Goal: Task Accomplishment & Management: Manage account settings

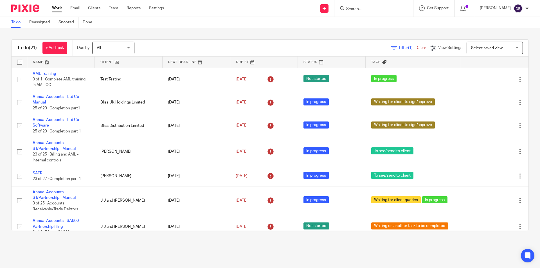
click at [364, 8] on input "Search" at bounding box center [371, 9] width 51 height 5
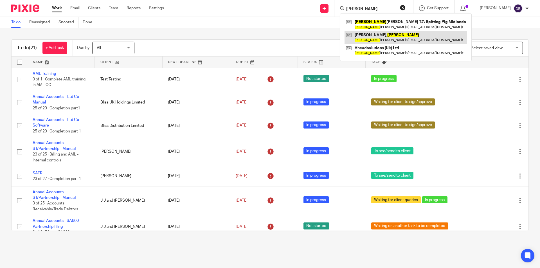
type input "Lee"
click at [254, 19] on div "To do Reassigned Snoozed Done" at bounding box center [270, 22] width 540 height 11
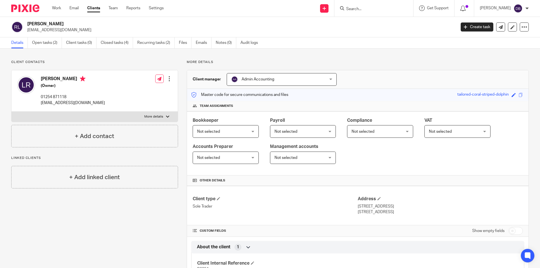
click at [159, 114] on label "More details" at bounding box center [95, 117] width 166 height 10
click at [12, 112] on input "More details" at bounding box center [11, 111] width 0 height 0
checkbox input "true"
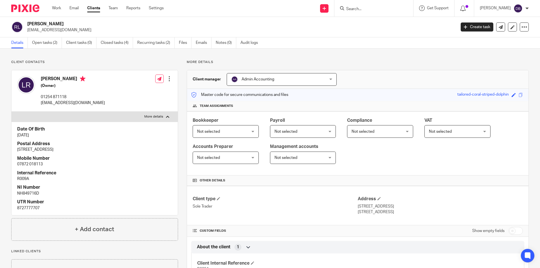
click at [201, 6] on div "Send new email Create task Add client Request signature Get Support Contact via…" at bounding box center [356, 8] width 368 height 17
click at [210, 25] on h2 "Rhodes, Lee" at bounding box center [197, 24] width 340 height 6
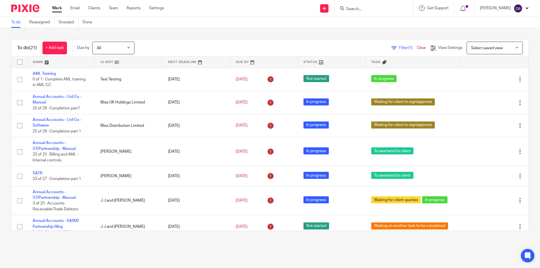
click at [274, 11] on div "Send new email Create task Add client Request signature Get Support Contact via…" at bounding box center [357, 8] width 368 height 17
click at [95, 251] on main "To do Reassigned Snoozed Done To do (21) + Add task Due by All All Today Tomorr…" at bounding box center [270, 134] width 540 height 268
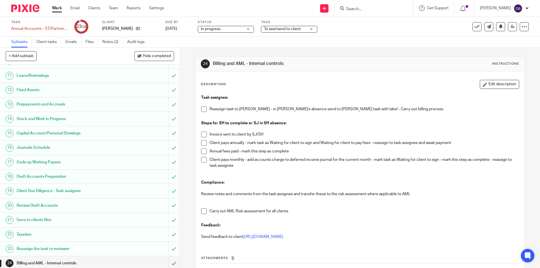
scroll to position [158, 0]
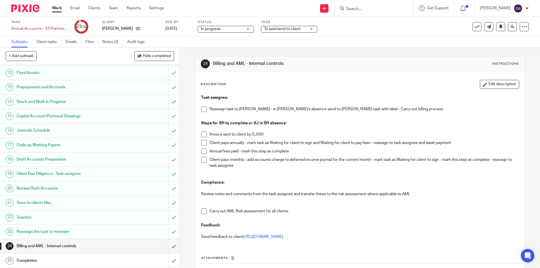
click at [102, 248] on h1 "Billing and AML - Internal controls" at bounding box center [65, 246] width 97 height 8
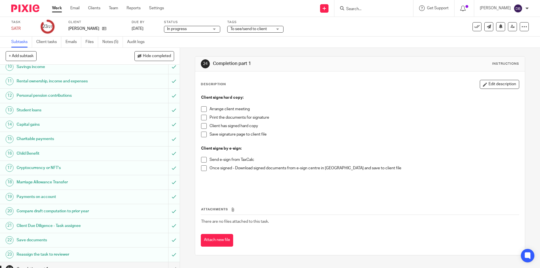
scroll to position [193, 0]
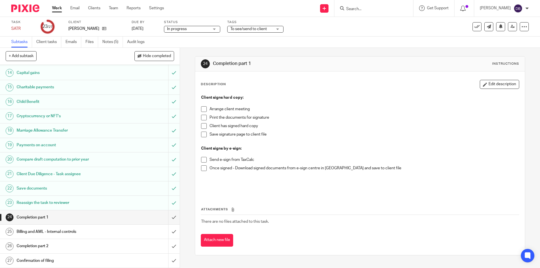
click at [133, 234] on div "Billing and AML - Internal controls" at bounding box center [90, 232] width 146 height 8
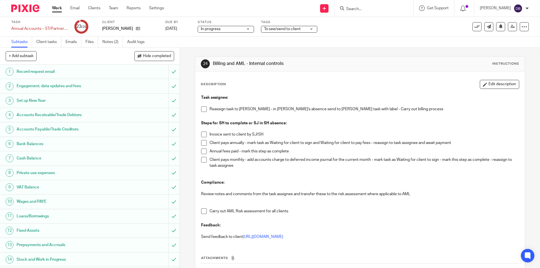
click at [204, 108] on span at bounding box center [204, 109] width 6 height 6
click at [310, 28] on div "To see/send to client" at bounding box center [289, 29] width 56 height 7
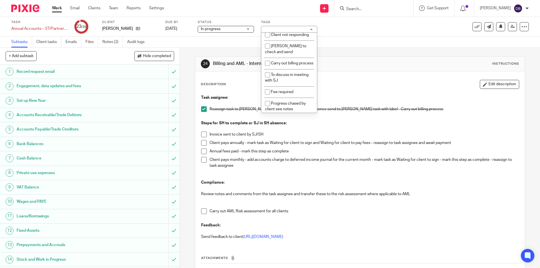
scroll to position [226, 0]
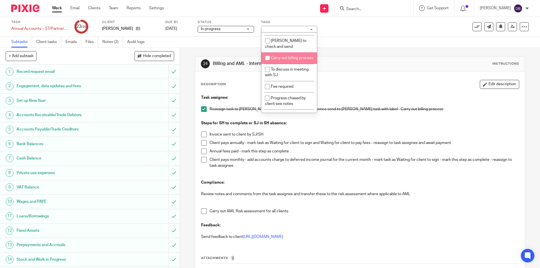
click at [268, 63] on input "checkbox" at bounding box center [267, 58] width 11 height 11
checkbox input "true"
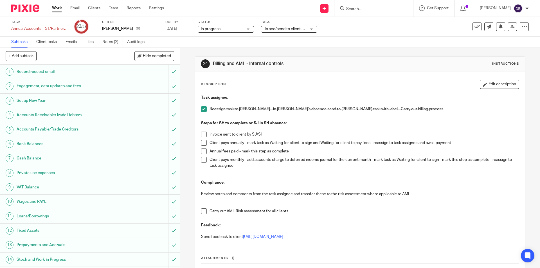
click at [185, 144] on div "24 Billing and AML - Internal controls Instructions Description Edit descriptio…" at bounding box center [360, 158] width 360 height 220
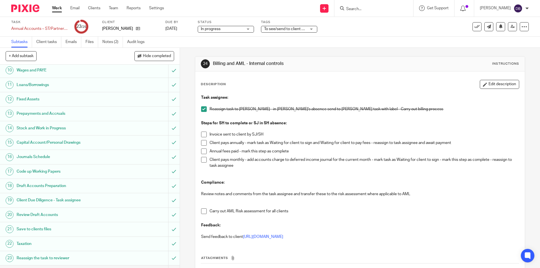
scroll to position [158, 0]
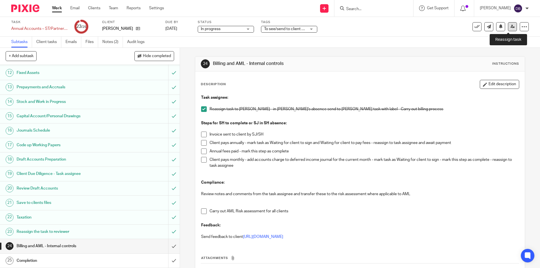
click at [511, 26] on icon at bounding box center [513, 26] width 4 height 4
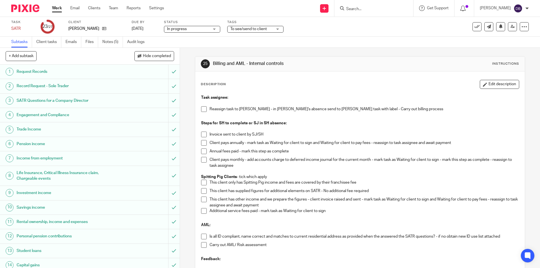
click at [204, 109] on span at bounding box center [204, 109] width 6 height 6
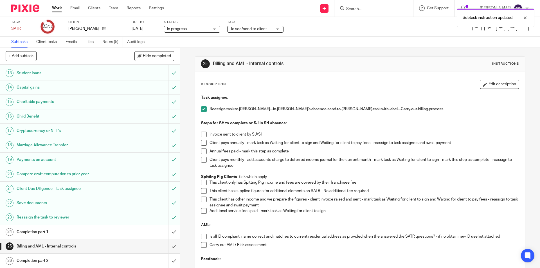
scroll to position [193, 0]
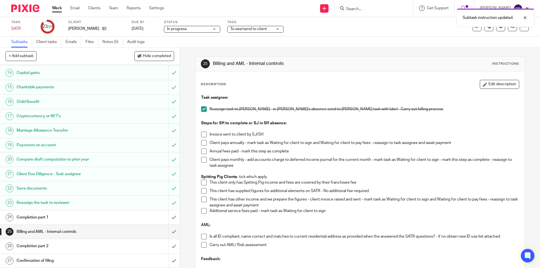
click at [273, 28] on span "To see/send to client" at bounding box center [251, 29] width 42 height 6
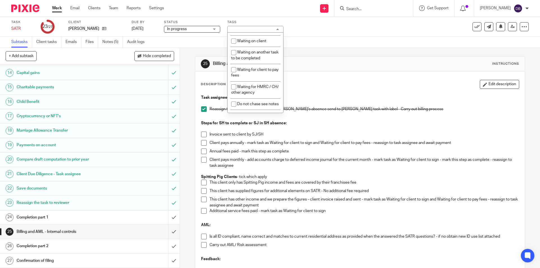
scroll to position [210, 0]
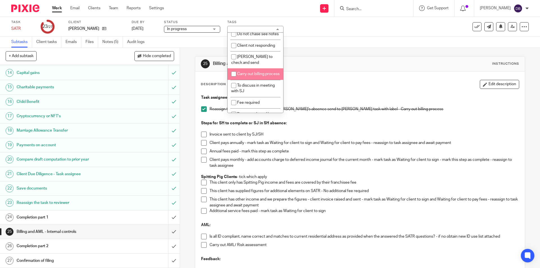
click at [254, 76] on span "Carry out billing process" at bounding box center [258, 74] width 42 height 4
checkbox input "true"
click at [187, 140] on div "25 Billing and AML - Internal controls Instructions Description Edit descriptio…" at bounding box center [360, 158] width 360 height 220
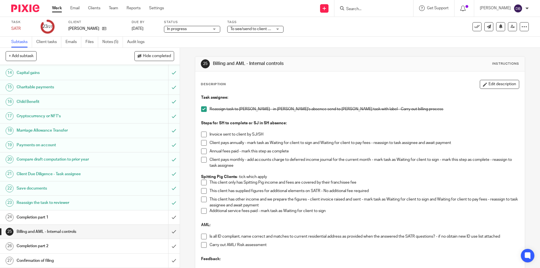
click at [82, 218] on h1 "Completion part 1" at bounding box center [65, 217] width 97 height 8
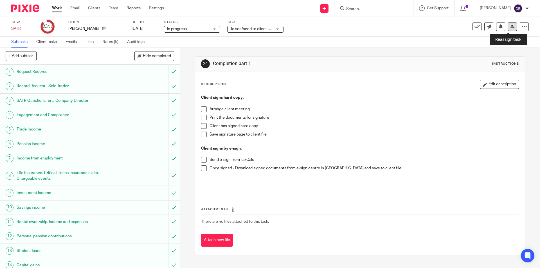
click at [511, 25] on icon at bounding box center [513, 26] width 4 height 4
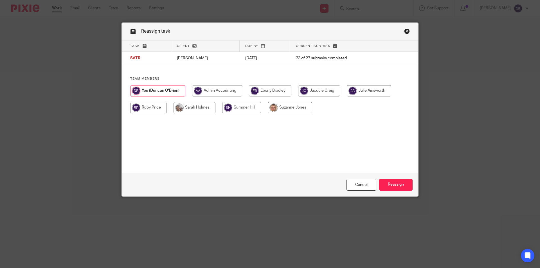
click at [191, 108] on input "radio" at bounding box center [195, 107] width 42 height 11
radio input "true"
click at [394, 185] on input "Reassign" at bounding box center [395, 185] width 33 height 12
click at [185, 109] on input "radio" at bounding box center [195, 107] width 42 height 11
radio input "true"
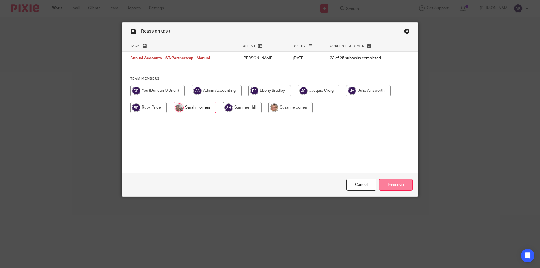
click at [390, 184] on input "Reassign" at bounding box center [395, 185] width 33 height 12
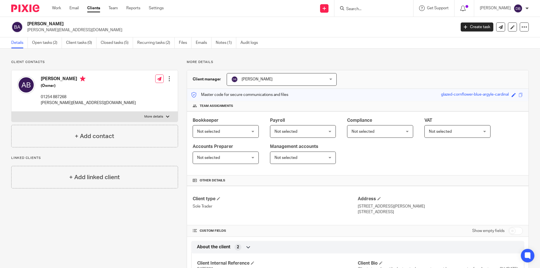
click at [155, 117] on p "More details" at bounding box center [153, 117] width 19 height 5
click at [12, 112] on input "More details" at bounding box center [11, 111] width 0 height 0
checkbox input "true"
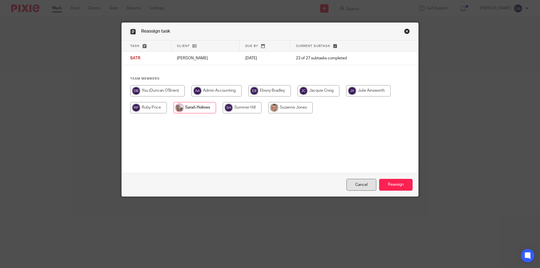
click at [358, 187] on link "Cancel" at bounding box center [362, 185] width 30 height 12
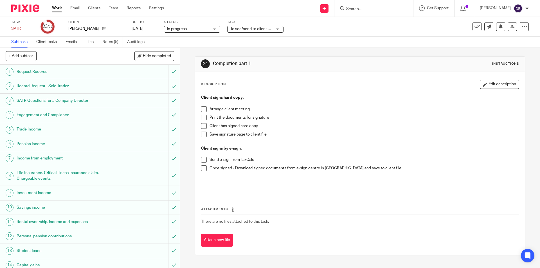
click at [203, 109] on span at bounding box center [204, 109] width 6 height 6
click at [202, 118] on span at bounding box center [204, 118] width 6 height 6
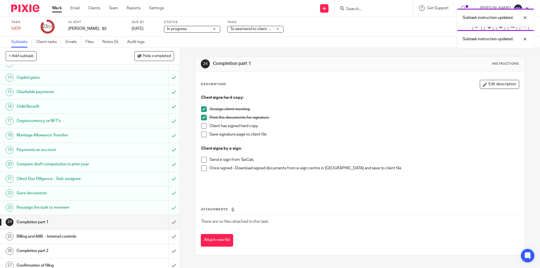
scroll to position [193, 0]
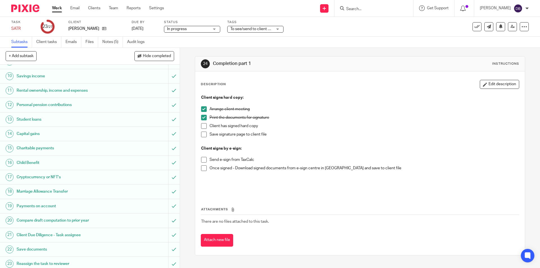
scroll to position [193, 0]
